Goal: Task Accomplishment & Management: Use online tool/utility

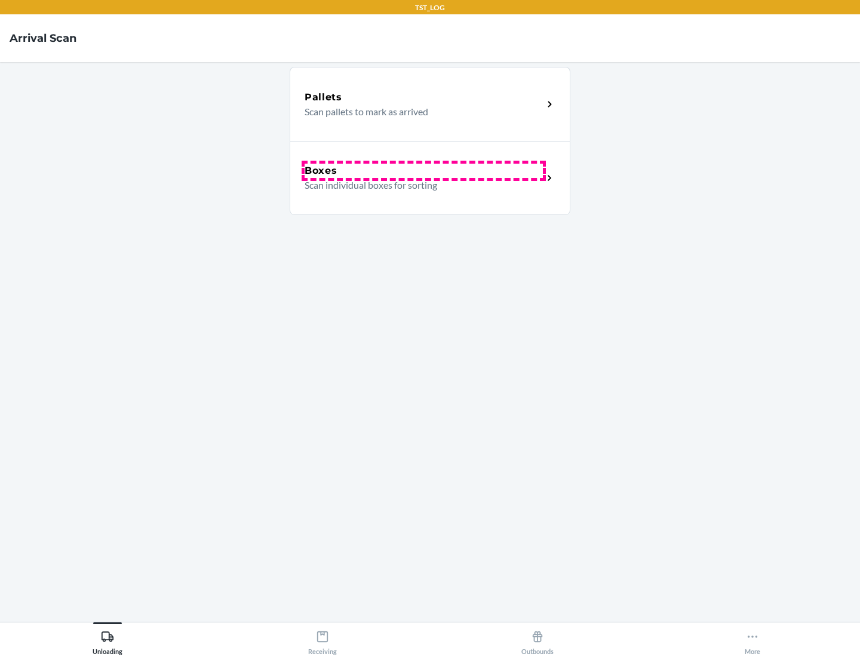
click at [423, 171] on div "Boxes" at bounding box center [423, 171] width 238 height 14
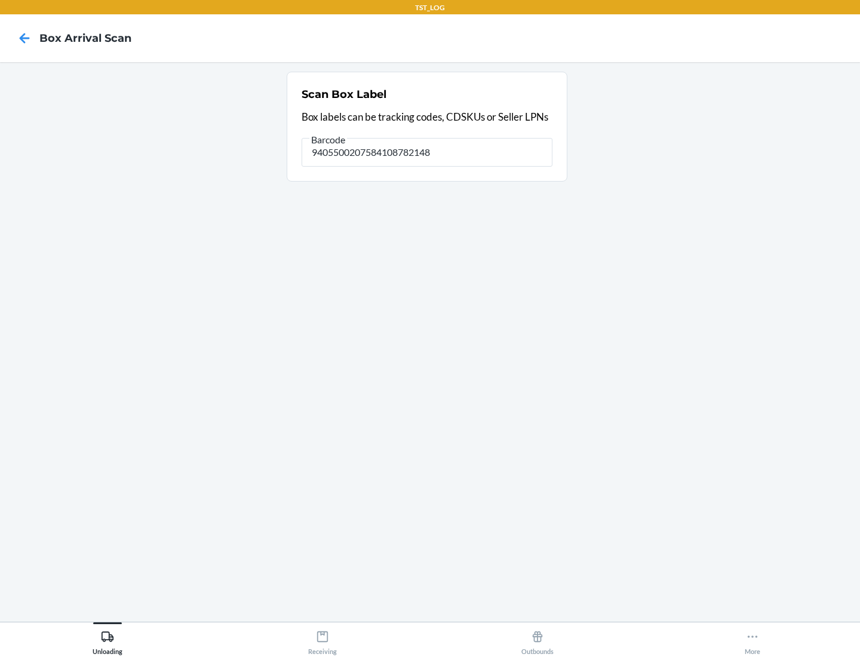
type input "9405500207584108782148"
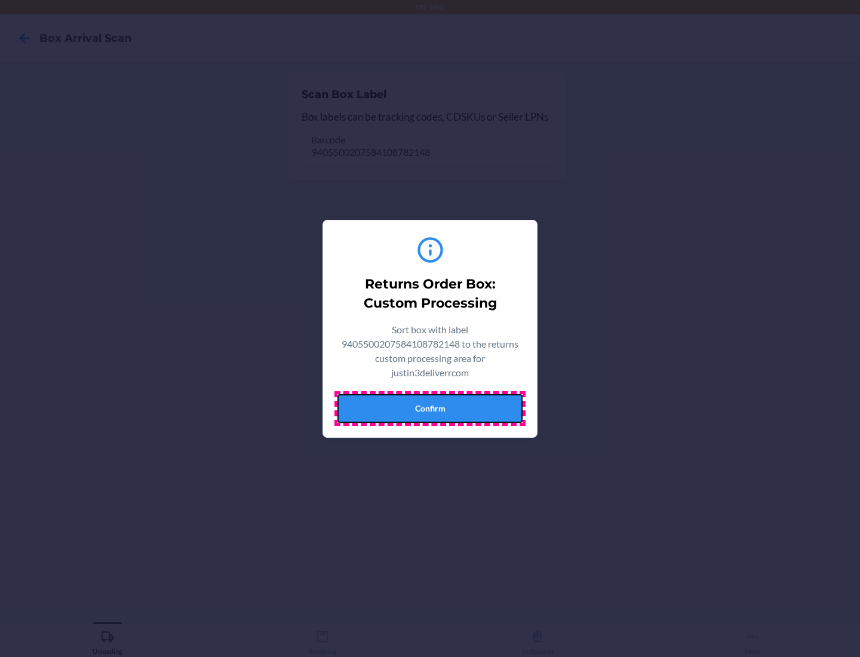
click at [430, 408] on button "Confirm" at bounding box center [429, 408] width 185 height 29
